Goal: Task Accomplishment & Management: Manage account settings

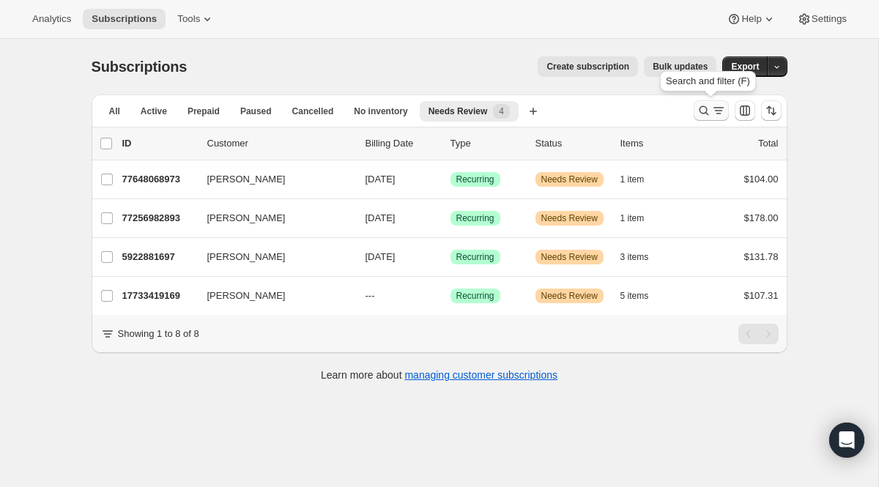
click at [706, 113] on icon "Search and filter results" at bounding box center [704, 110] width 15 height 15
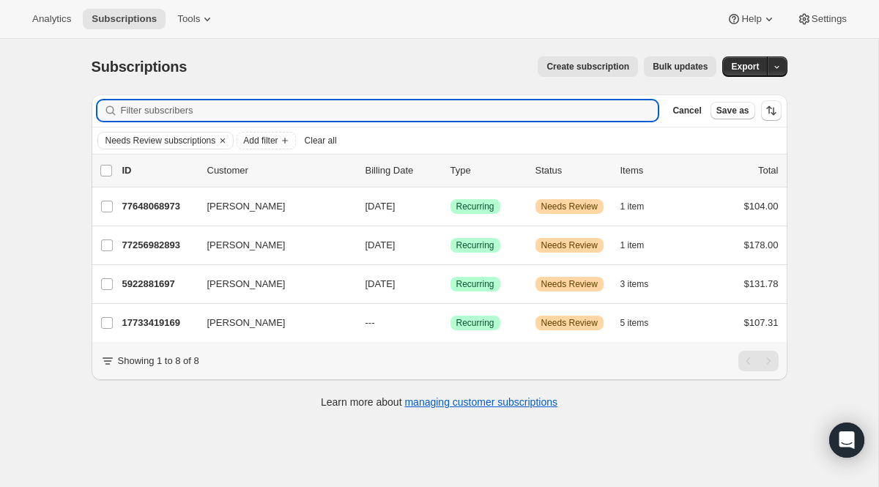
drag, startPoint x: 293, startPoint y: 113, endPoint x: 23, endPoint y: 84, distance: 271.8
click at [23, 84] on div "Subscriptions. This page is ready Subscriptions Create subscription Bulk update…" at bounding box center [439, 282] width 878 height 487
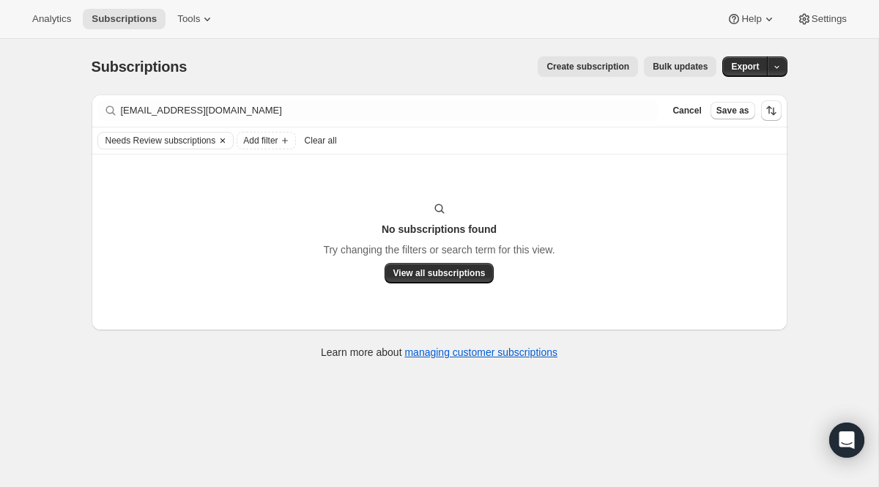
click at [226, 141] on icon "Clear" at bounding box center [223, 141] width 12 height 12
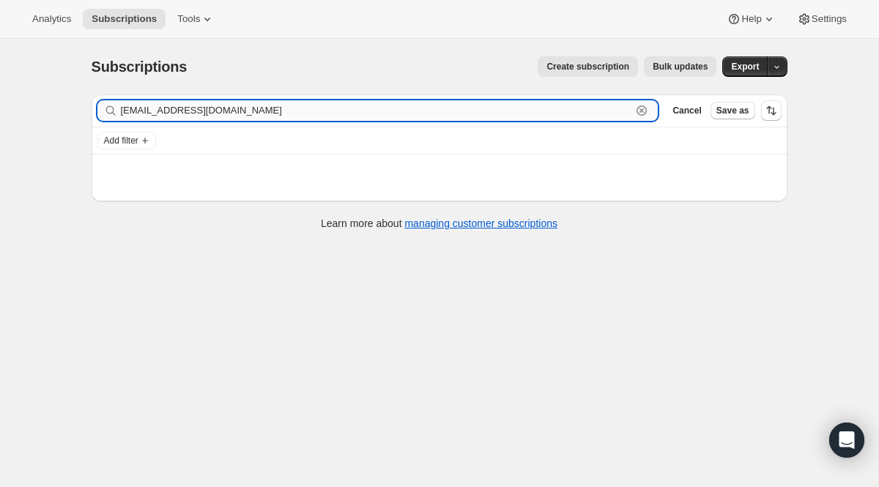
click at [240, 116] on input "[EMAIL_ADDRESS][DOMAIN_NAME]" at bounding box center [376, 110] width 511 height 21
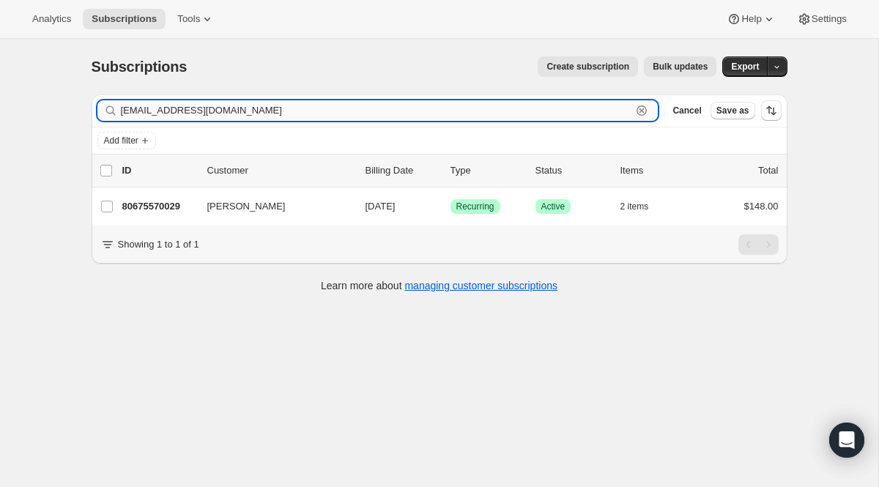
type input "[EMAIL_ADDRESS][DOMAIN_NAME]"
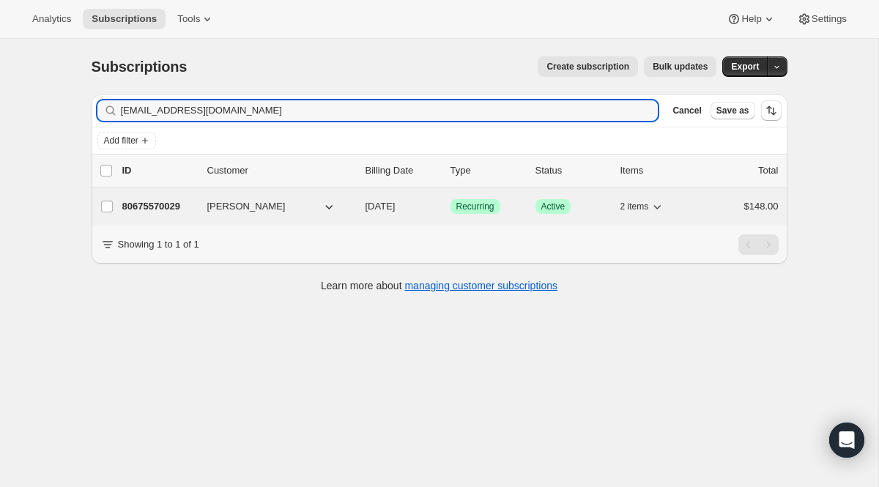
click at [465, 207] on span "Recurring" at bounding box center [475, 207] width 38 height 12
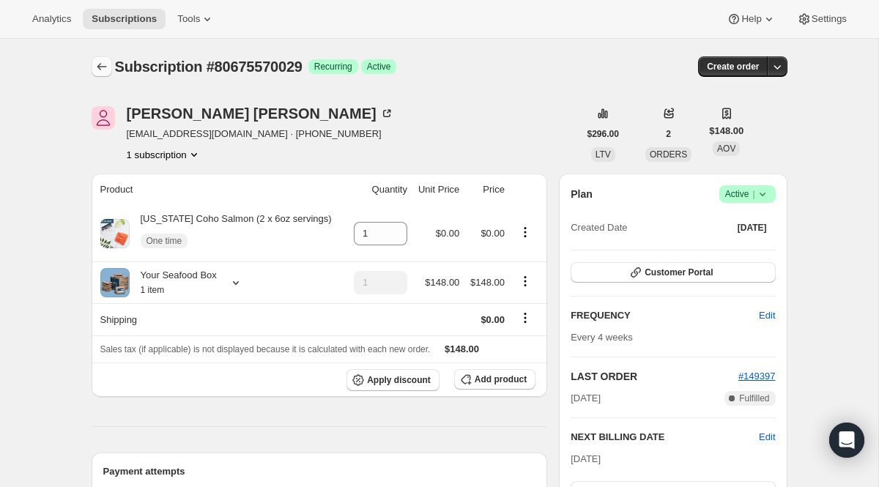
click at [98, 68] on icon "Subscriptions" at bounding box center [102, 66] width 10 height 7
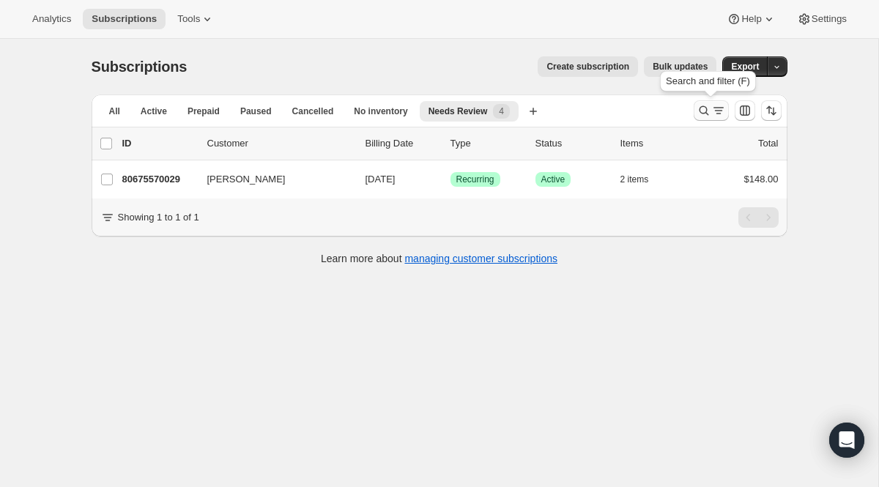
click at [711, 114] on icon "Search and filter results" at bounding box center [718, 110] width 15 height 15
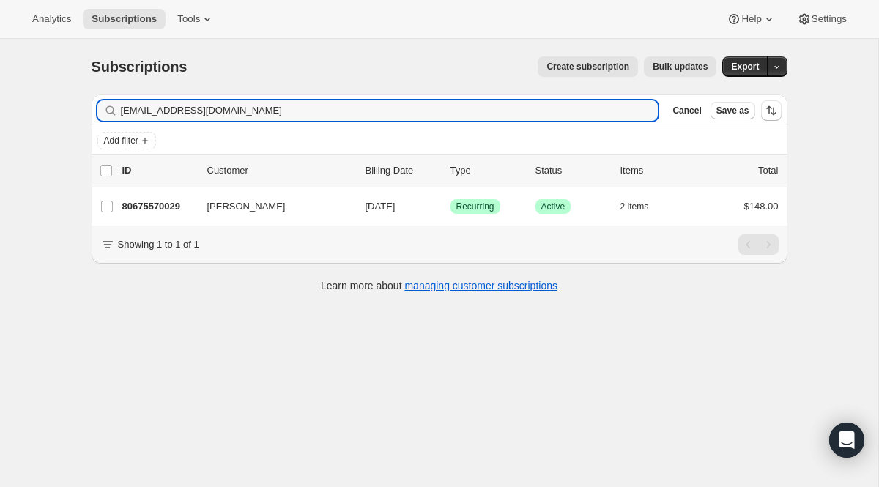
drag, startPoint x: 319, startPoint y: 112, endPoint x: 0, endPoint y: 99, distance: 319.6
click at [0, 99] on div "Subscriptions. This page is ready Subscriptions Create subscription Bulk update…" at bounding box center [439, 282] width 878 height 487
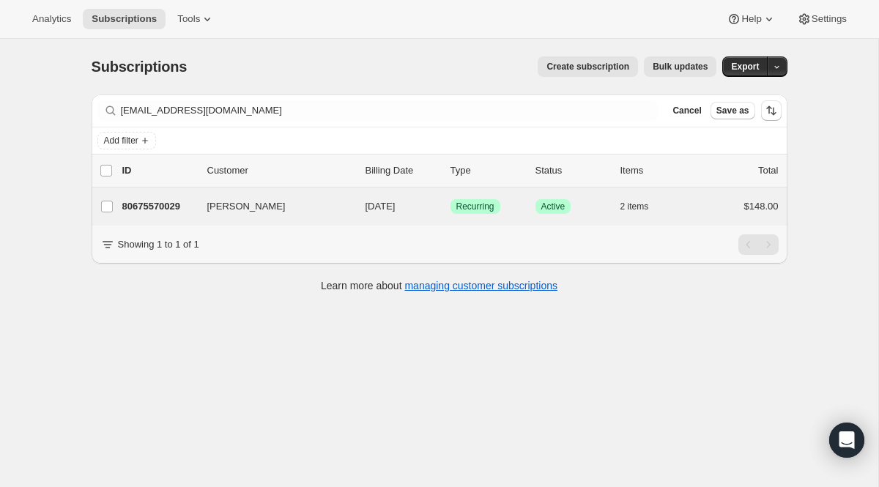
click at [459, 195] on div "[PERSON_NAME] 80675570029 [PERSON_NAME] [DATE] Success Recurring Success Active…" at bounding box center [440, 207] width 696 height 38
click at [459, 210] on span "Recurring" at bounding box center [475, 207] width 38 height 12
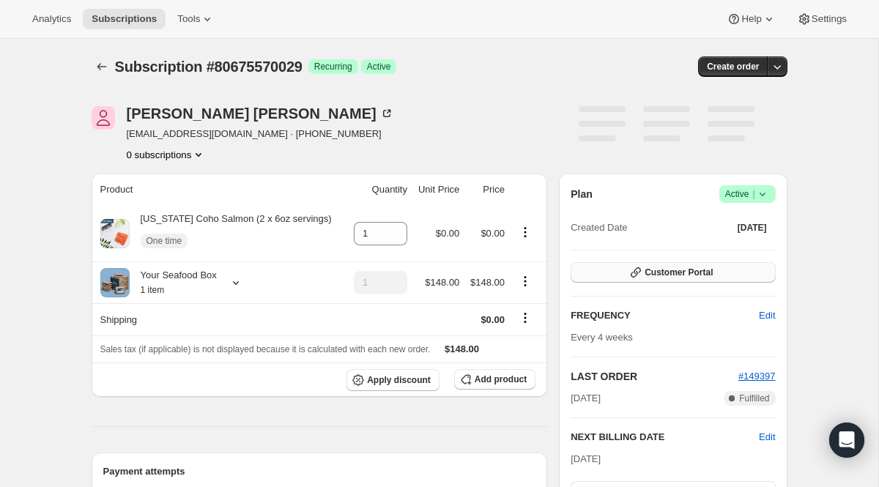
click at [633, 266] on icon "button" at bounding box center [635, 272] width 15 height 15
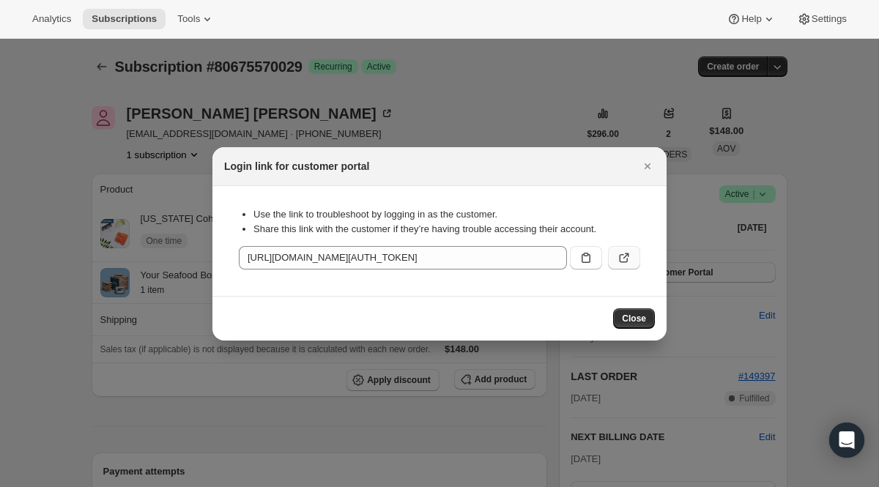
click at [620, 256] on icon ":r19d:" at bounding box center [624, 258] width 15 height 15
